Goal: Task Accomplishment & Management: Manage account settings

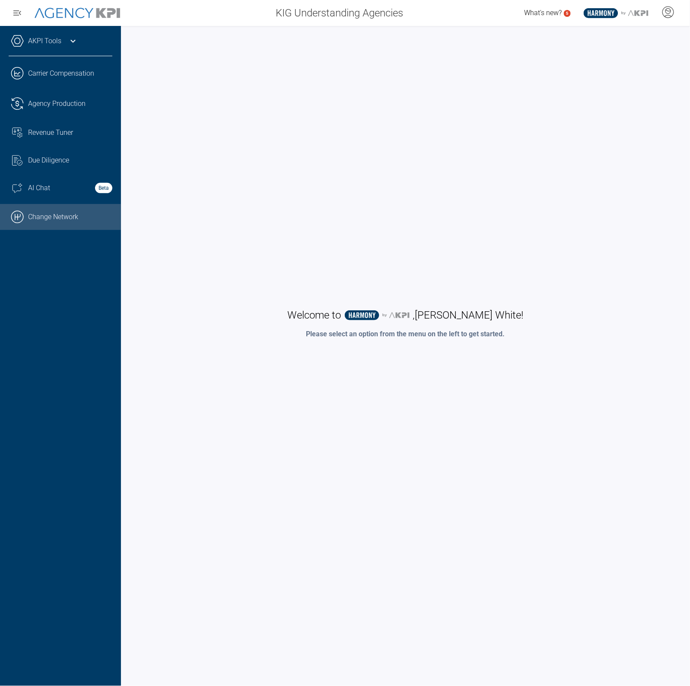
click at [57, 218] on link ".cls-1{fill:none;stroke:#000;stroke-linecap:round;stroke-linejoin:round;stroke-…" at bounding box center [60, 217] width 121 height 26
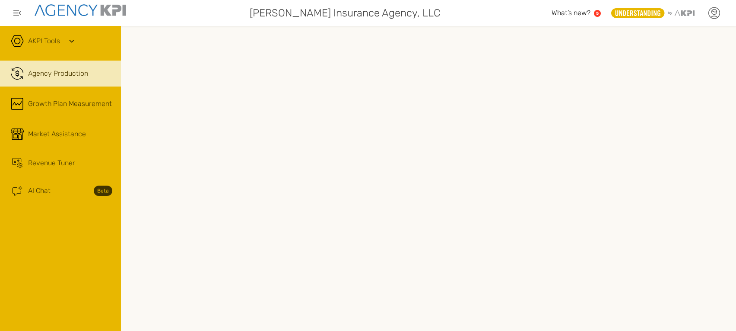
click at [713, 14] on icon at bounding box center [714, 12] width 5 height 5
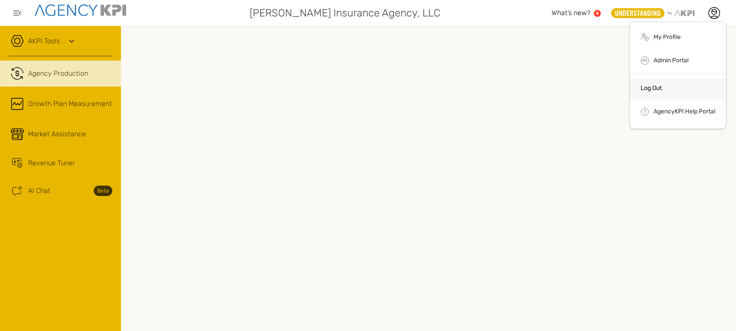
click at [659, 91] on link "Log Out" at bounding box center [651, 87] width 21 height 7
